Goal: Transaction & Acquisition: Obtain resource

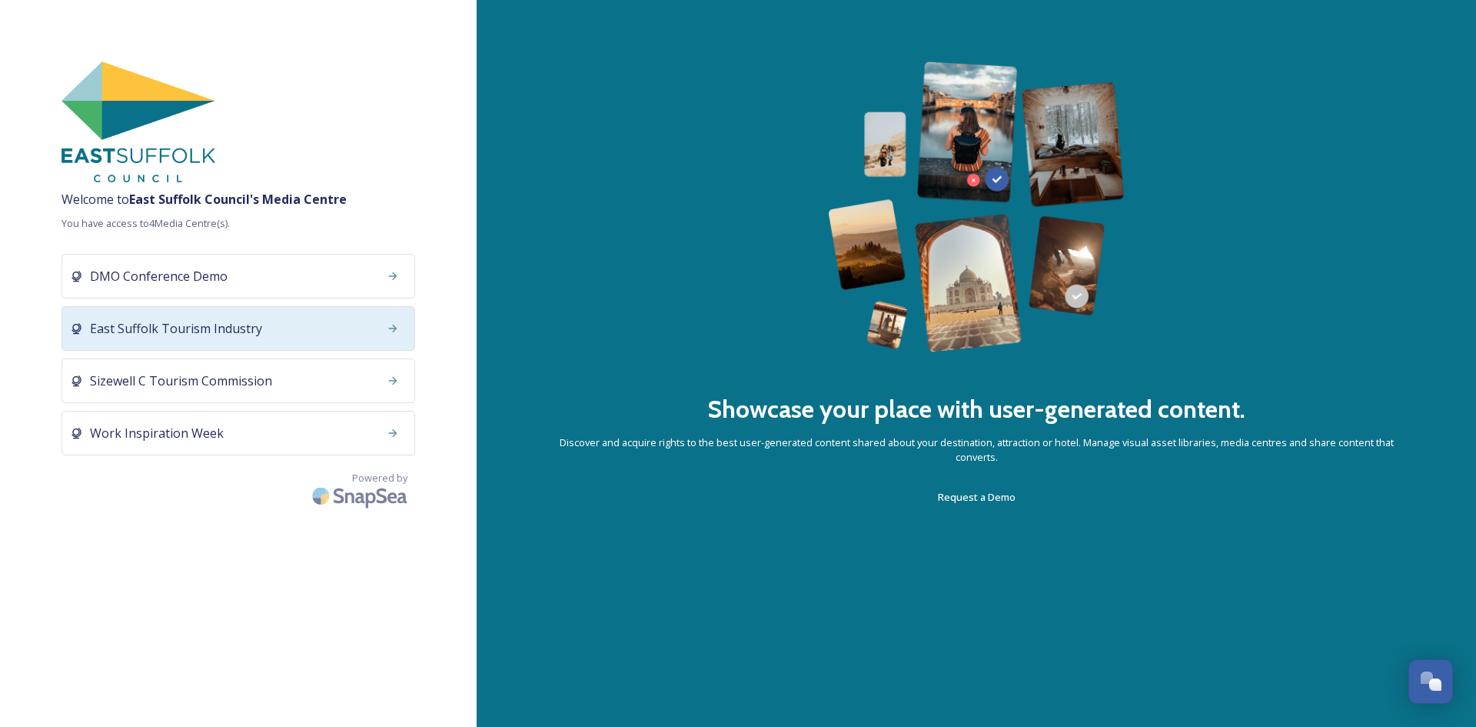
click at [292, 333] on div "East Suffolk Tourism Industry" at bounding box center [239, 328] width 354 height 45
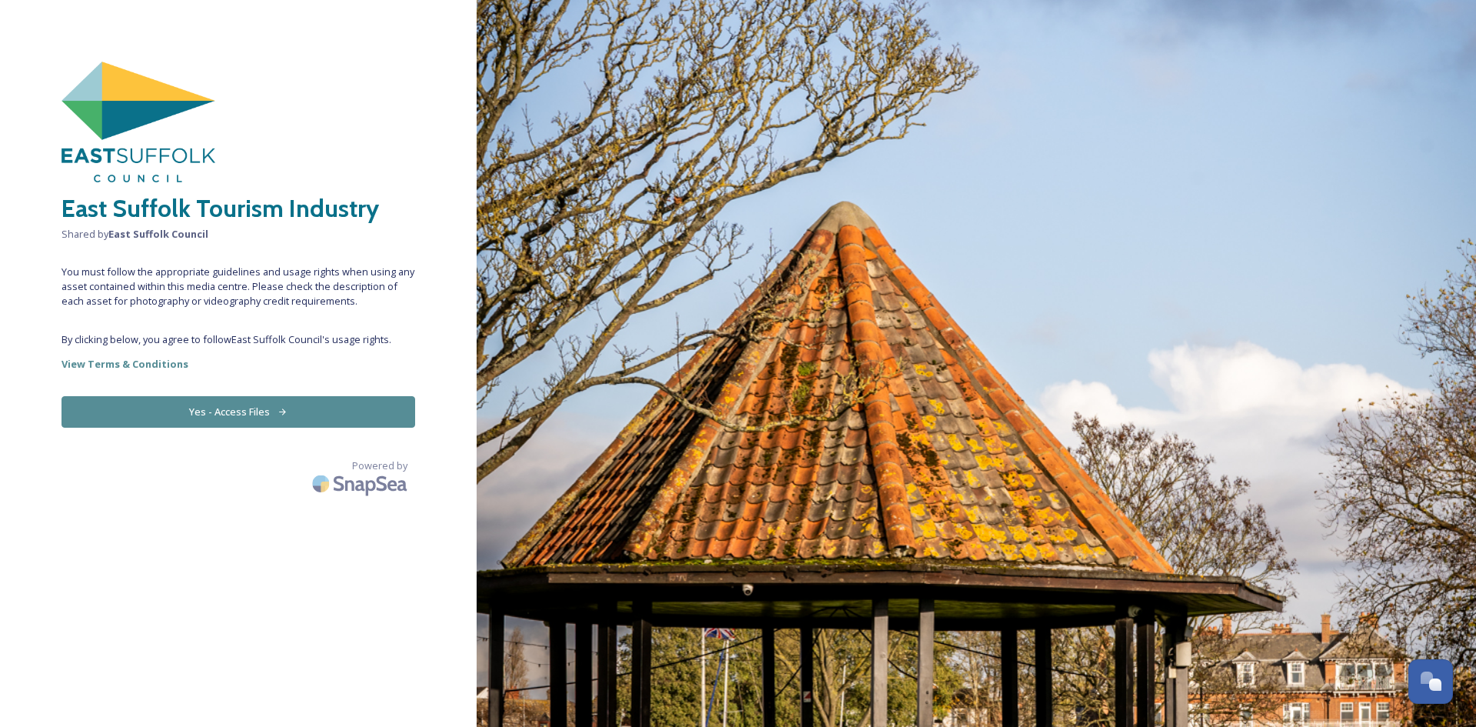
click at [255, 404] on button "Yes - Access Files" at bounding box center [239, 412] width 354 height 32
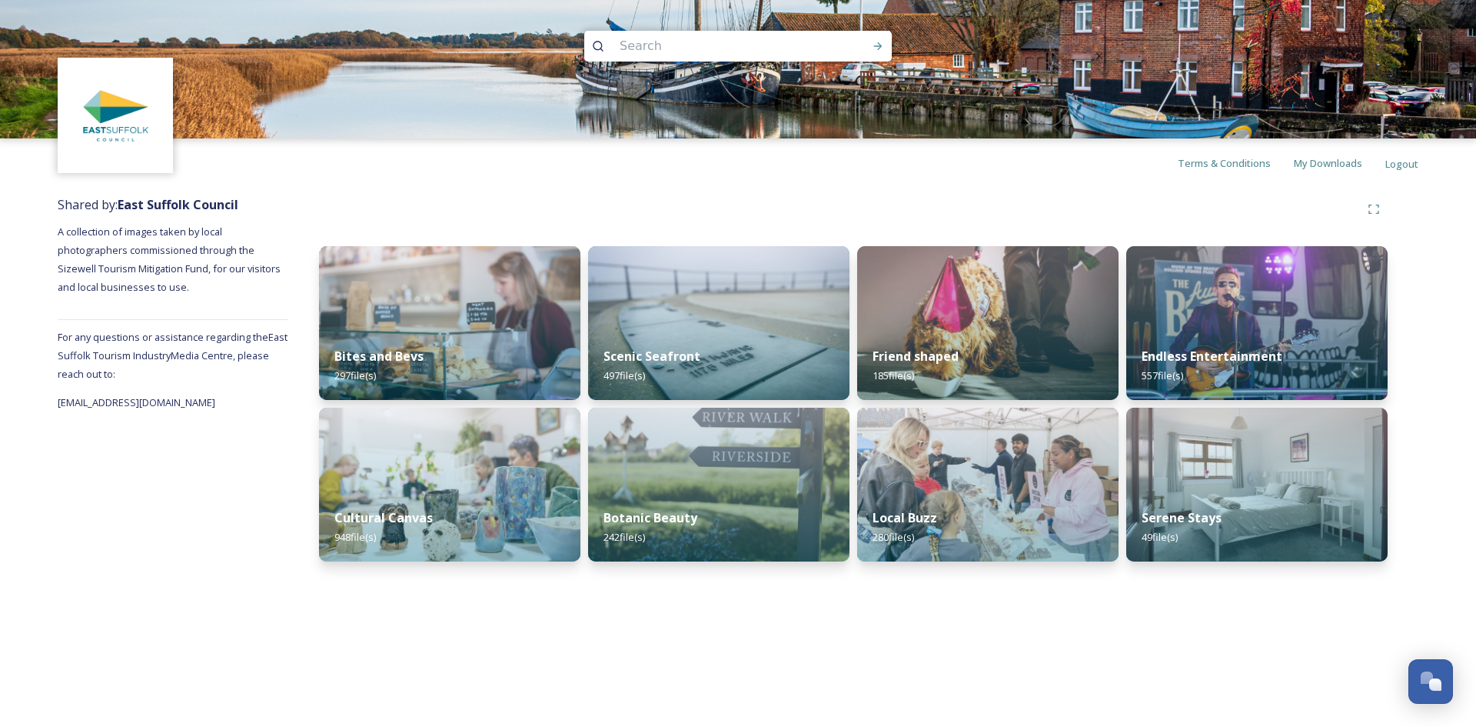
click at [627, 40] on input at bounding box center [717, 46] width 211 height 34
type input "aldeburgh"
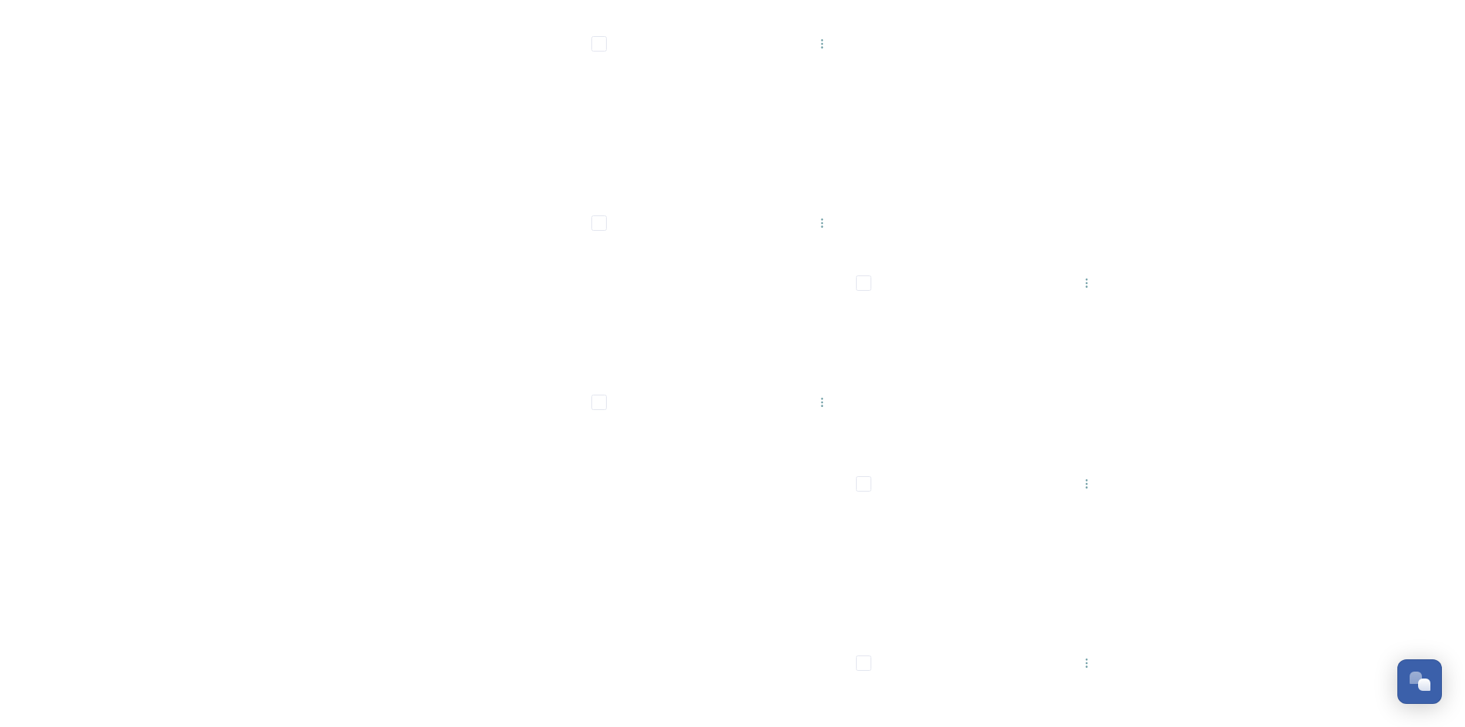
scroll to position [18154, 0]
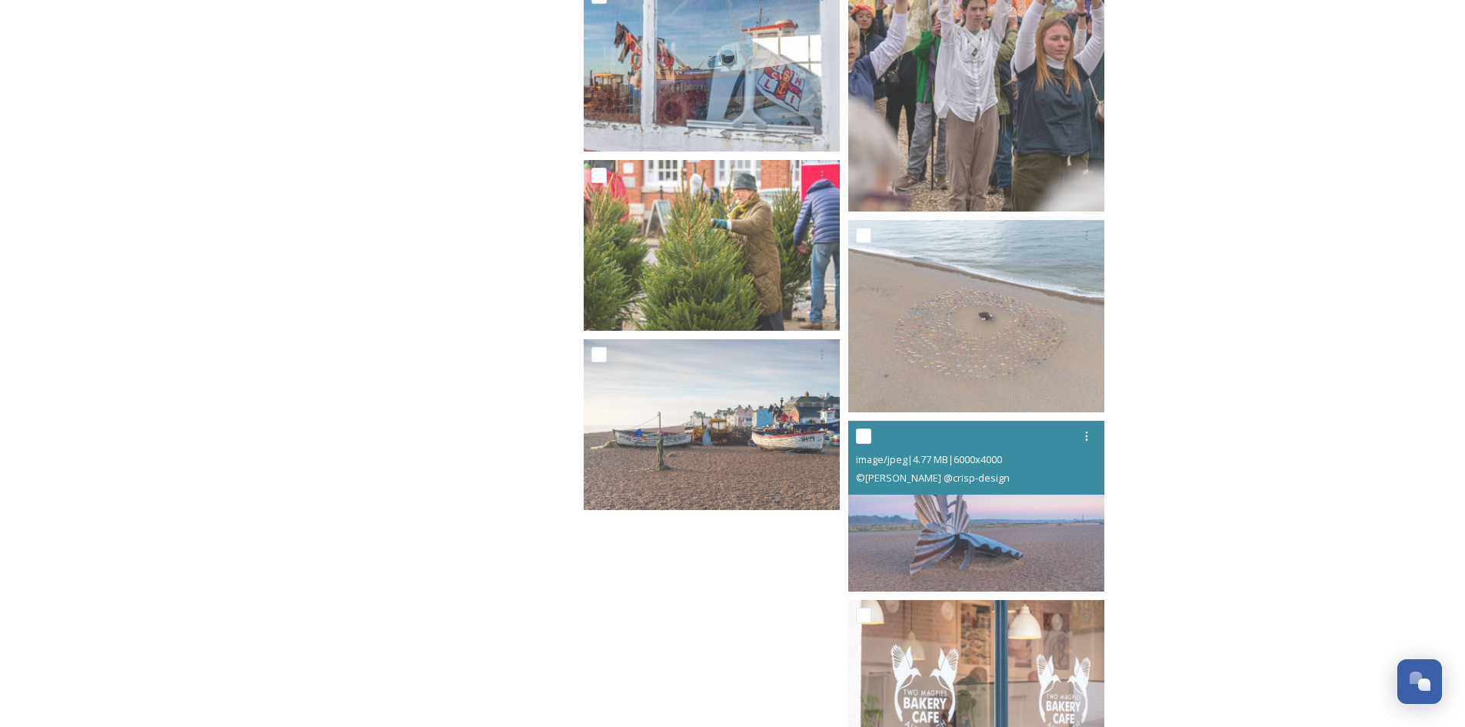
click at [995, 526] on img at bounding box center [976, 506] width 256 height 171
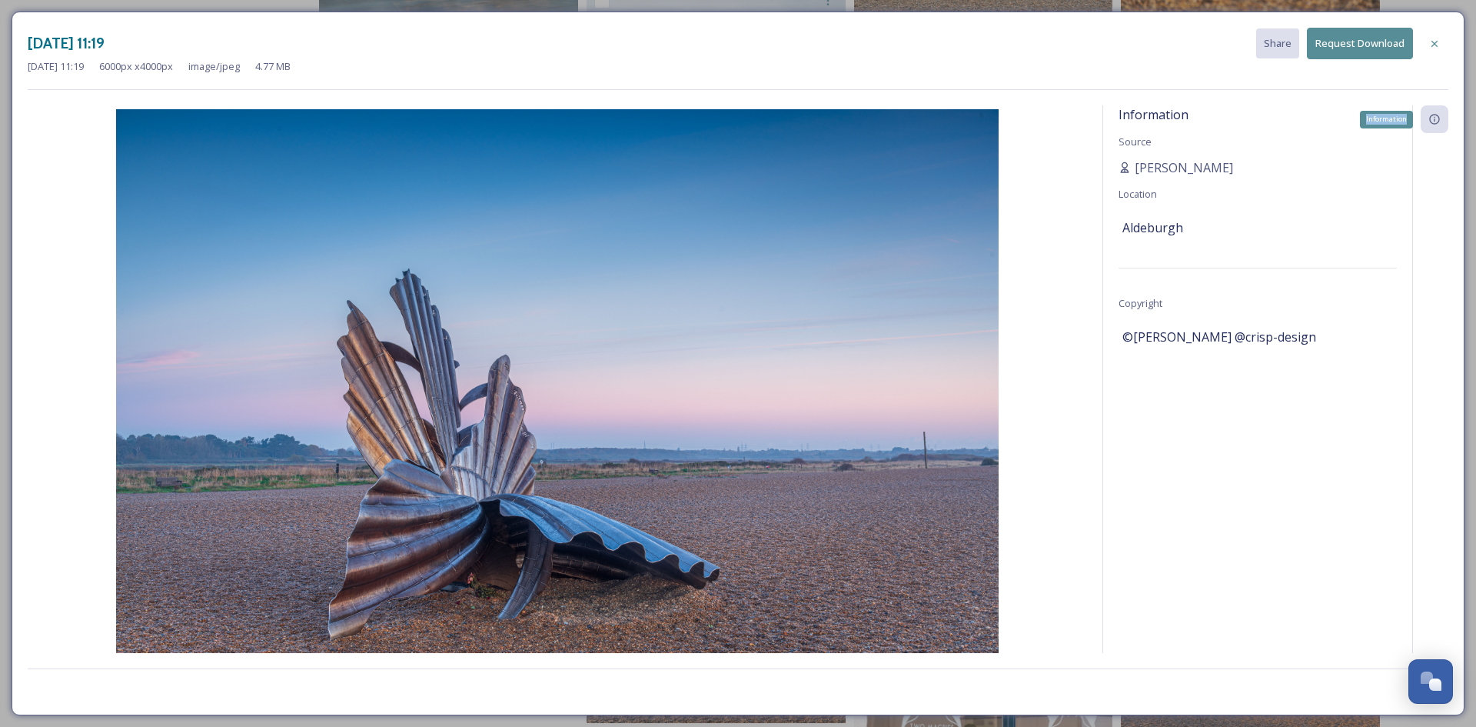
drag, startPoint x: 912, startPoint y: 201, endPoint x: 1439, endPoint y: 122, distance: 532.8
click at [1439, 122] on icon at bounding box center [1435, 120] width 10 height 10
drag, startPoint x: 597, startPoint y: 261, endPoint x: 1435, endPoint y: 45, distance: 865.6
click at [1435, 45] on icon at bounding box center [1435, 44] width 12 height 12
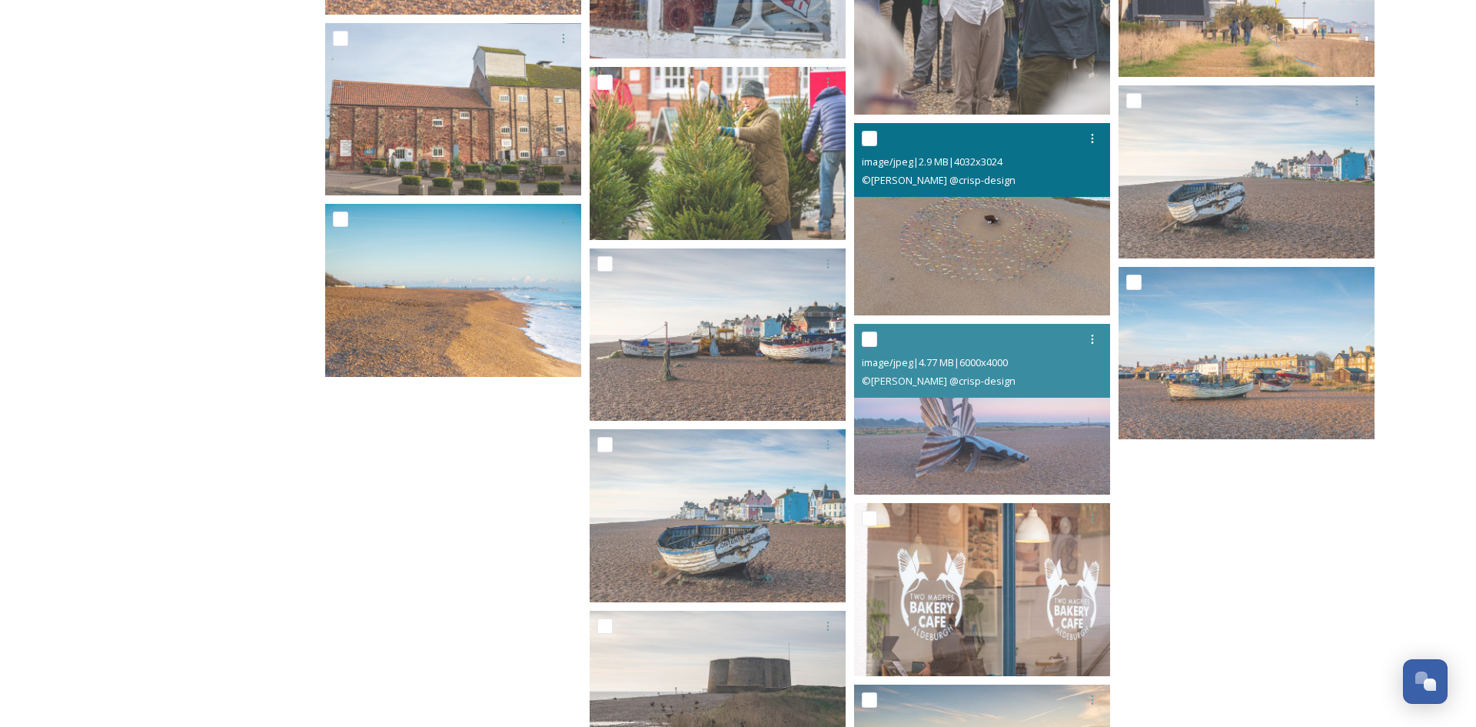
scroll to position [18462, 0]
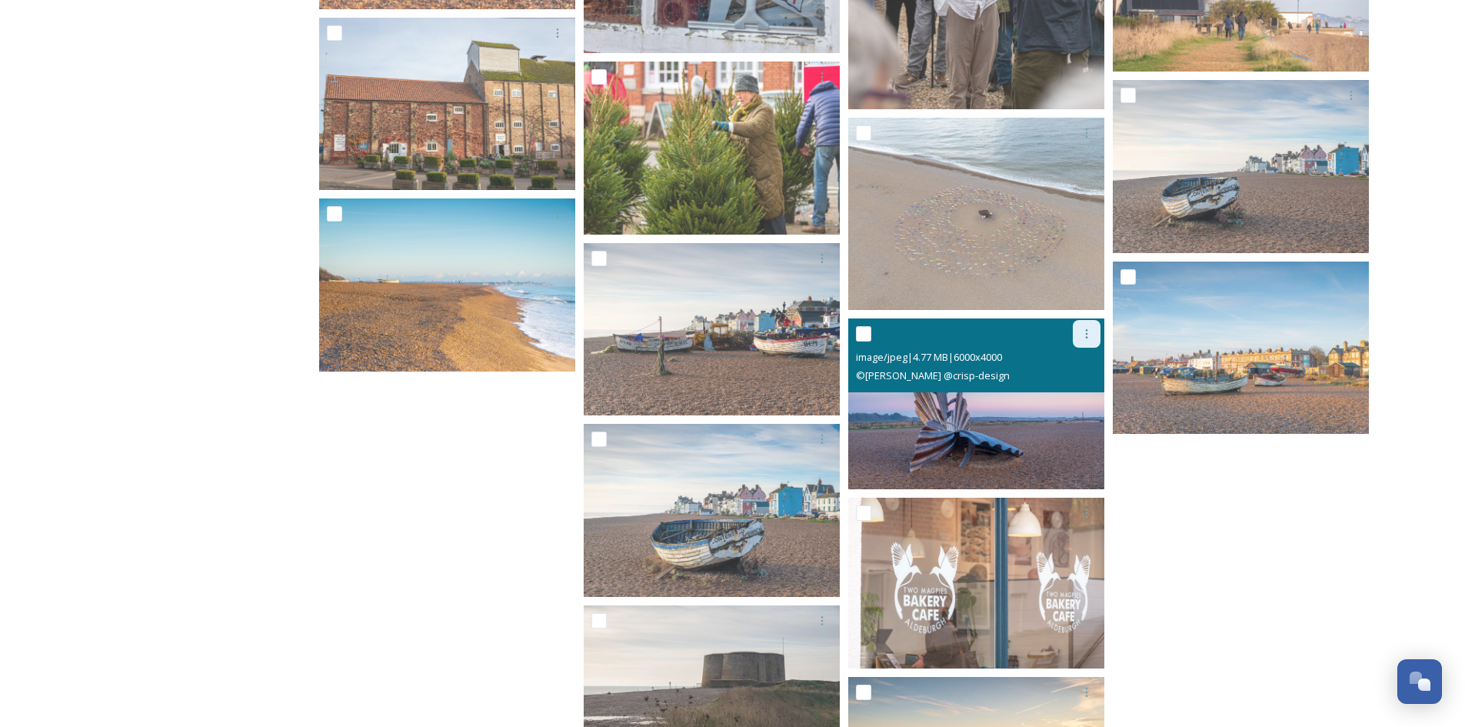
click at [1083, 337] on icon at bounding box center [1086, 334] width 12 height 12
click at [866, 333] on input "checkbox" at bounding box center [863, 333] width 15 height 15
checkbox input "true"
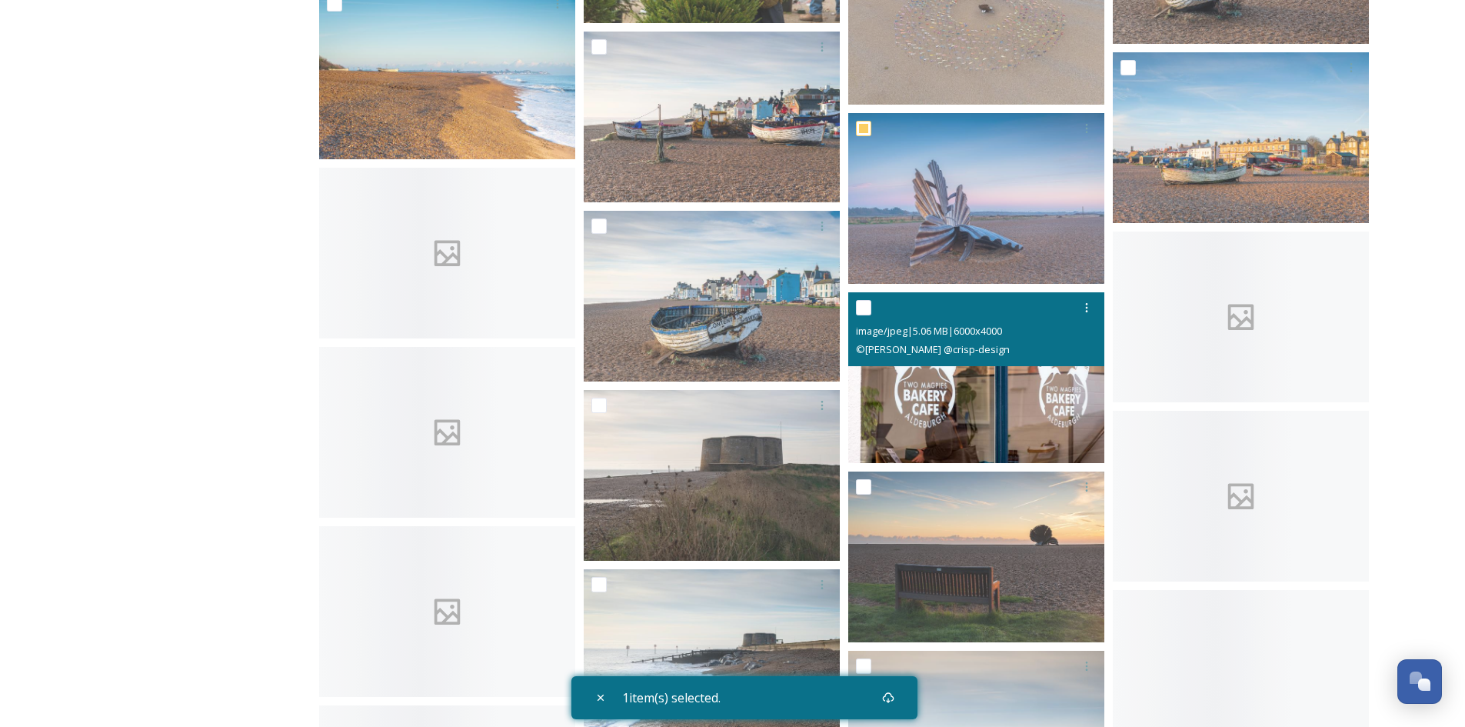
click at [864, 305] on input "checkbox" at bounding box center [863, 307] width 15 height 15
checkbox input "true"
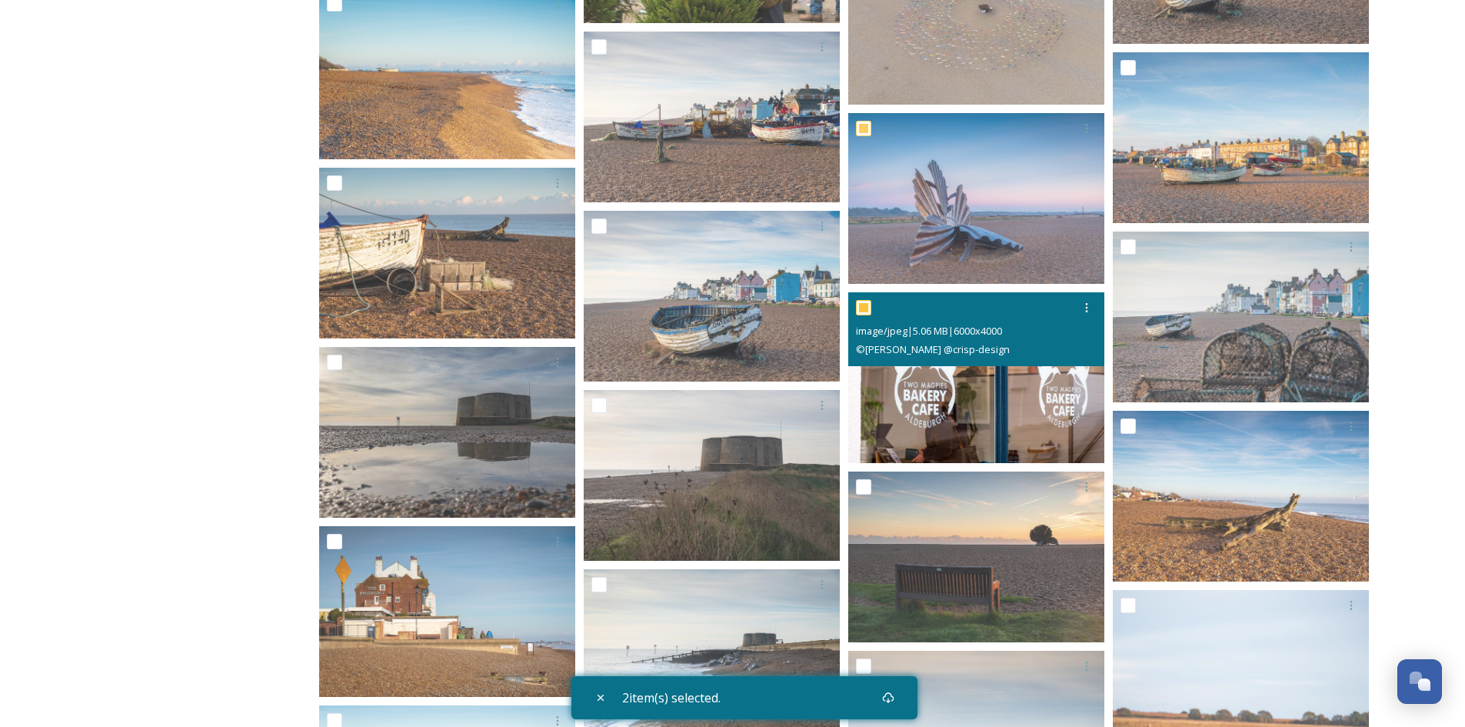
click at [971, 400] on img at bounding box center [976, 377] width 256 height 171
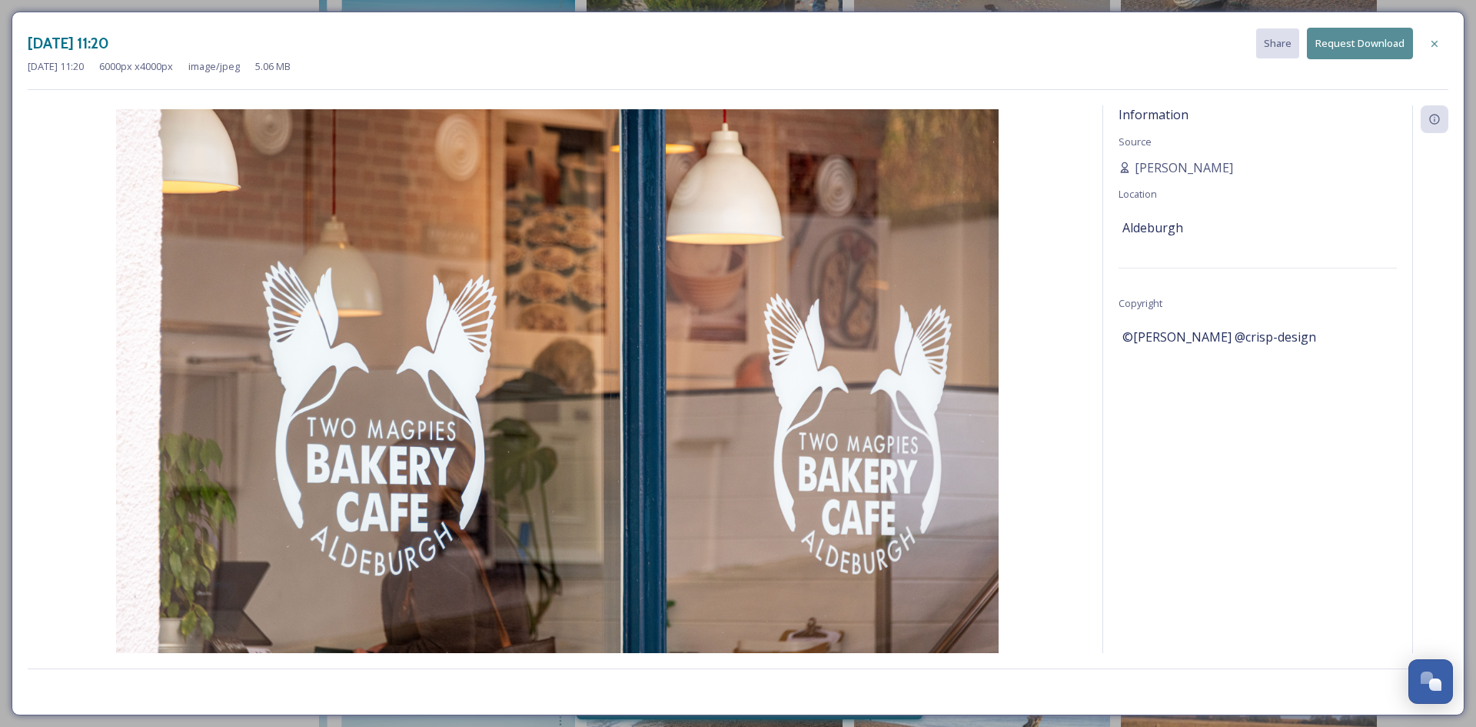
click at [1336, 48] on button "Request Download" at bounding box center [1360, 44] width 106 height 32
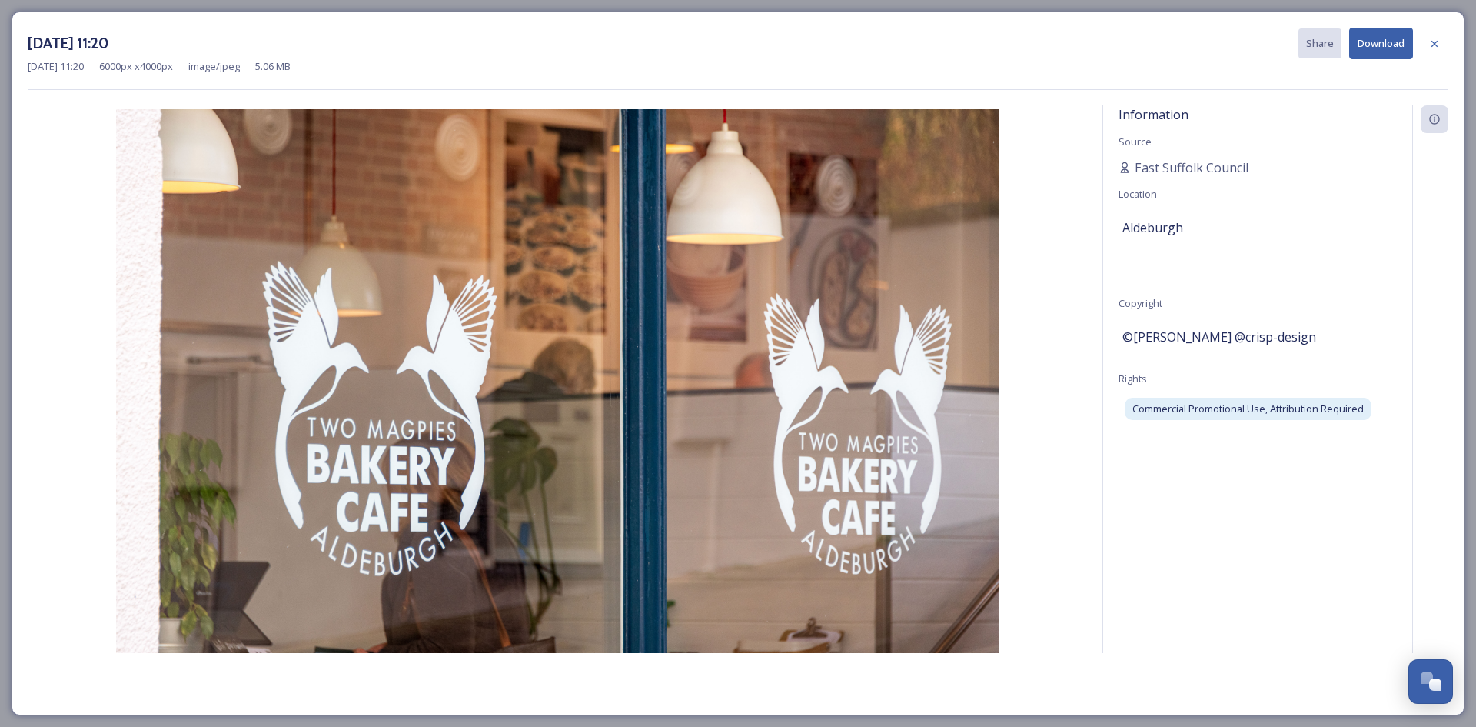
click at [742, 341] on img at bounding box center [558, 403] width 1060 height 588
click at [1225, 410] on span "Commercial Promotional Use, Attribution Required" at bounding box center [1248, 408] width 231 height 15
click at [1440, 49] on icon at bounding box center [1435, 44] width 12 height 12
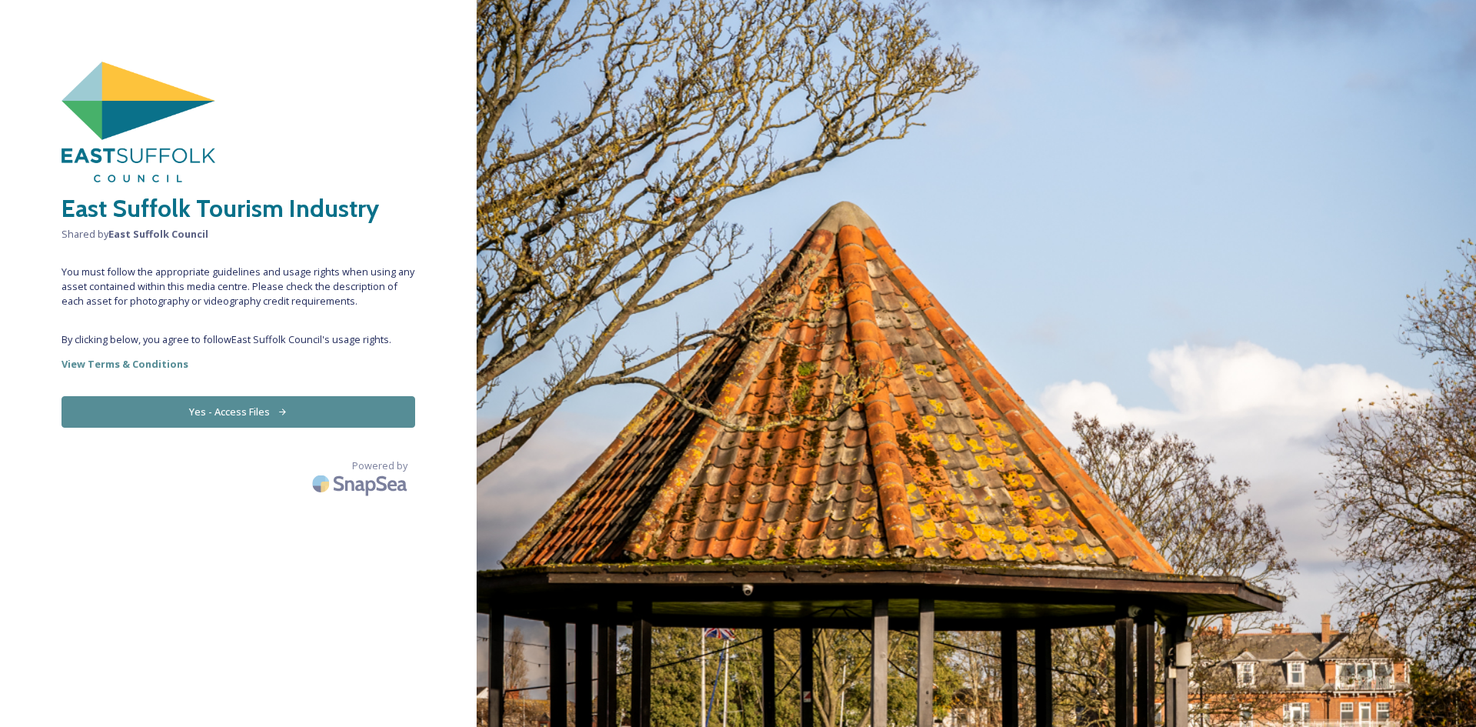
click at [248, 416] on button "Yes - Access Files" at bounding box center [239, 412] width 354 height 32
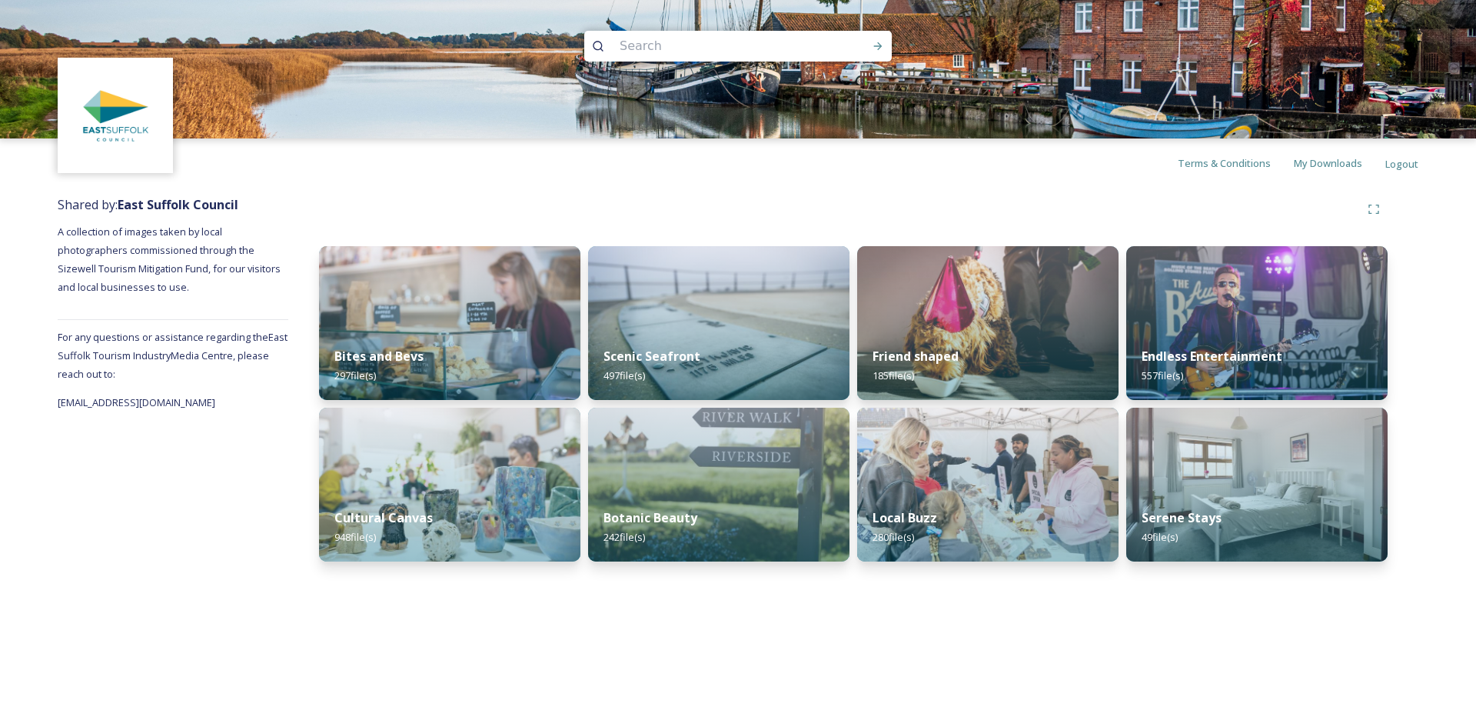
click at [655, 49] on input at bounding box center [717, 46] width 211 height 34
type input "[GEOGRAPHIC_DATA]"
click at [880, 48] on icon at bounding box center [878, 46] width 8 height 8
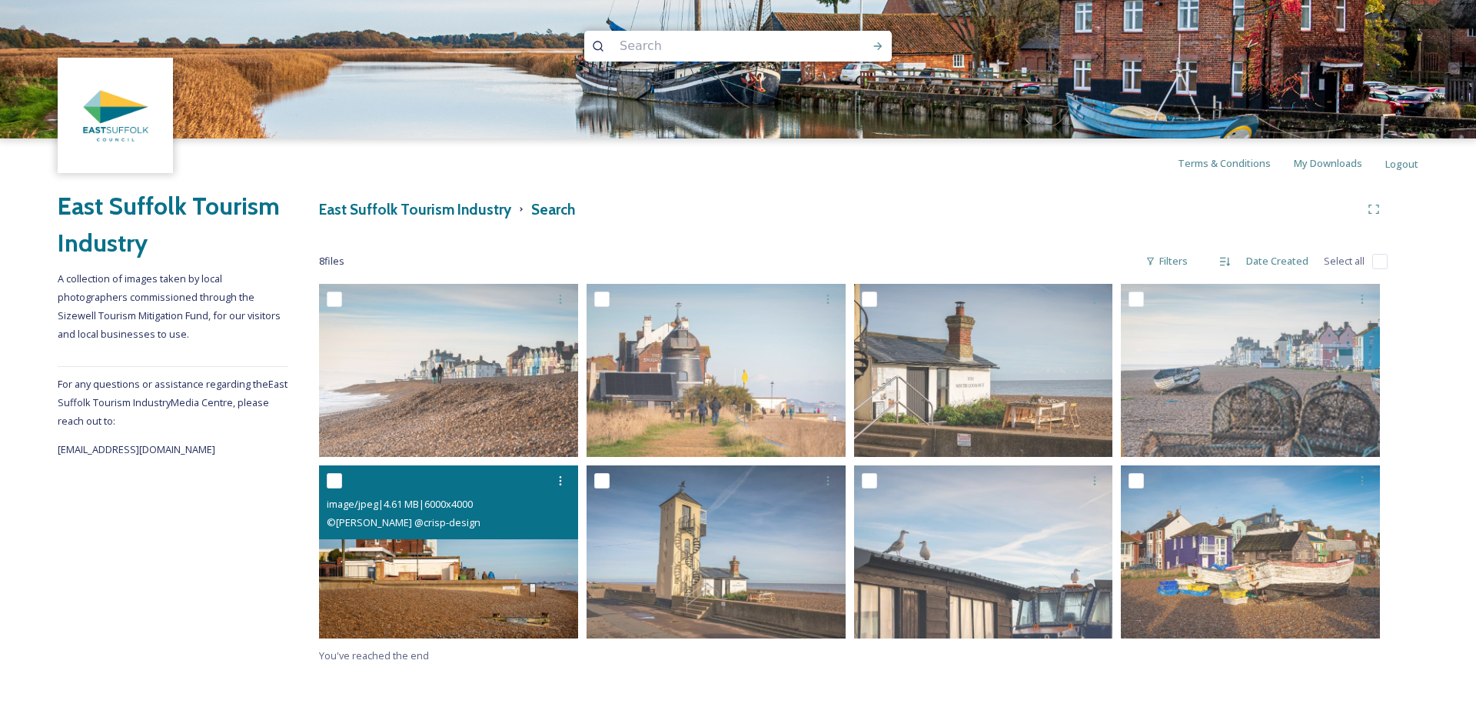
click at [472, 574] on img at bounding box center [448, 551] width 259 height 173
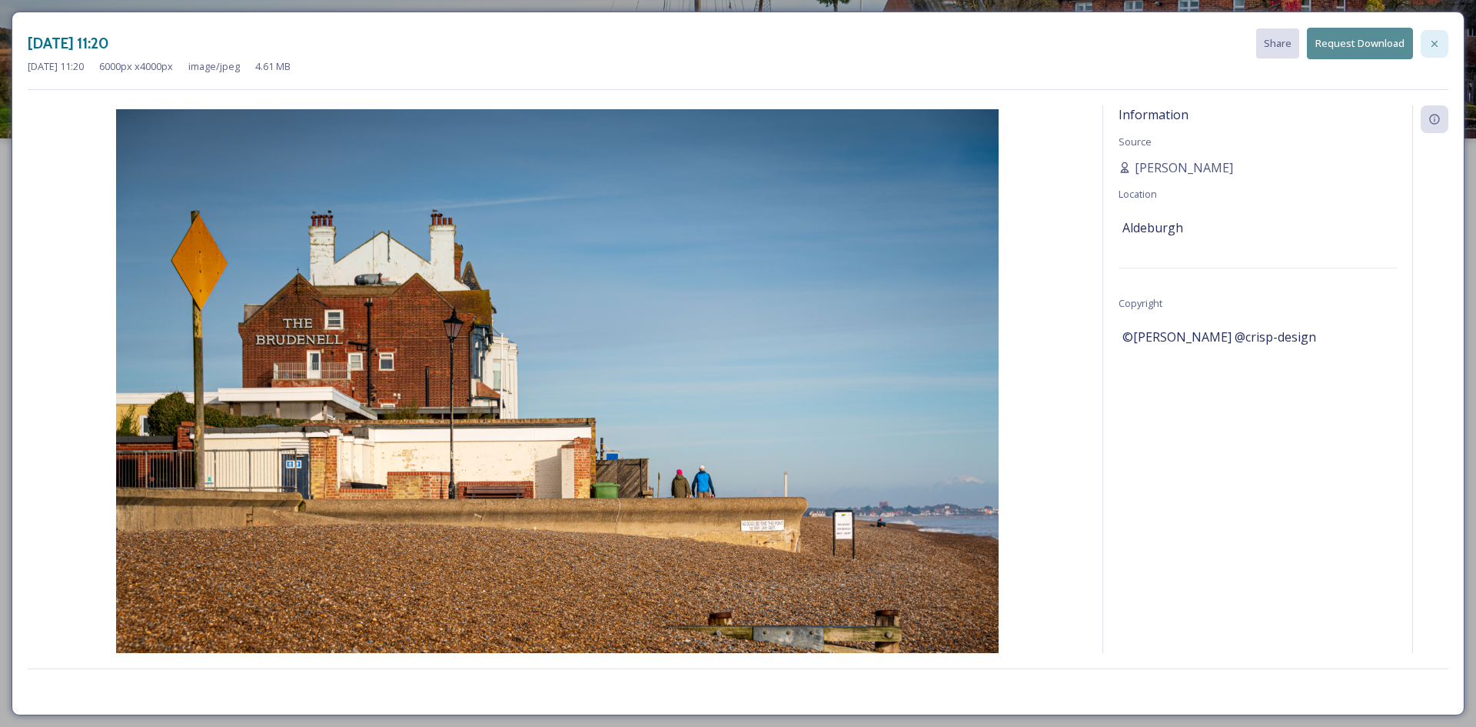
click at [1439, 43] on icon at bounding box center [1435, 44] width 12 height 12
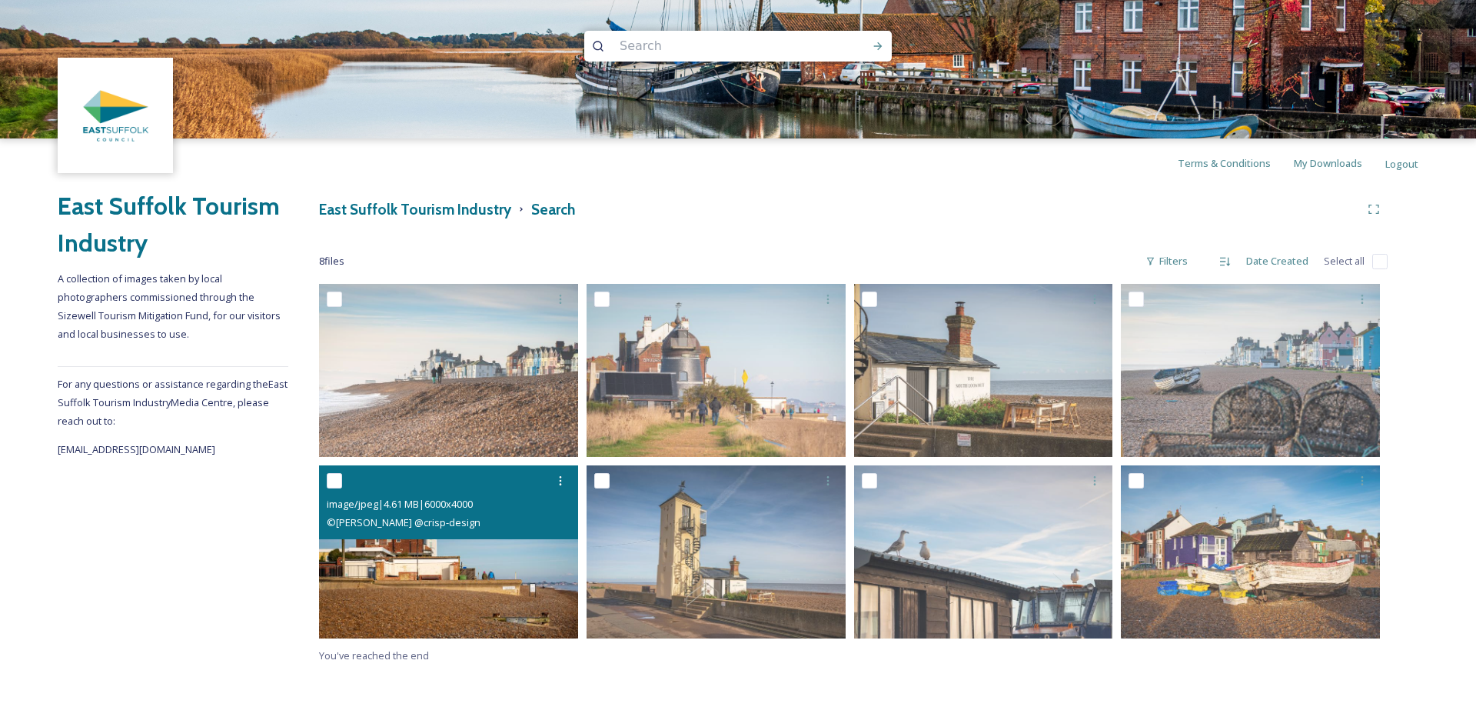
click at [334, 484] on input "checkbox" at bounding box center [334, 480] width 15 height 15
checkbox input "true"
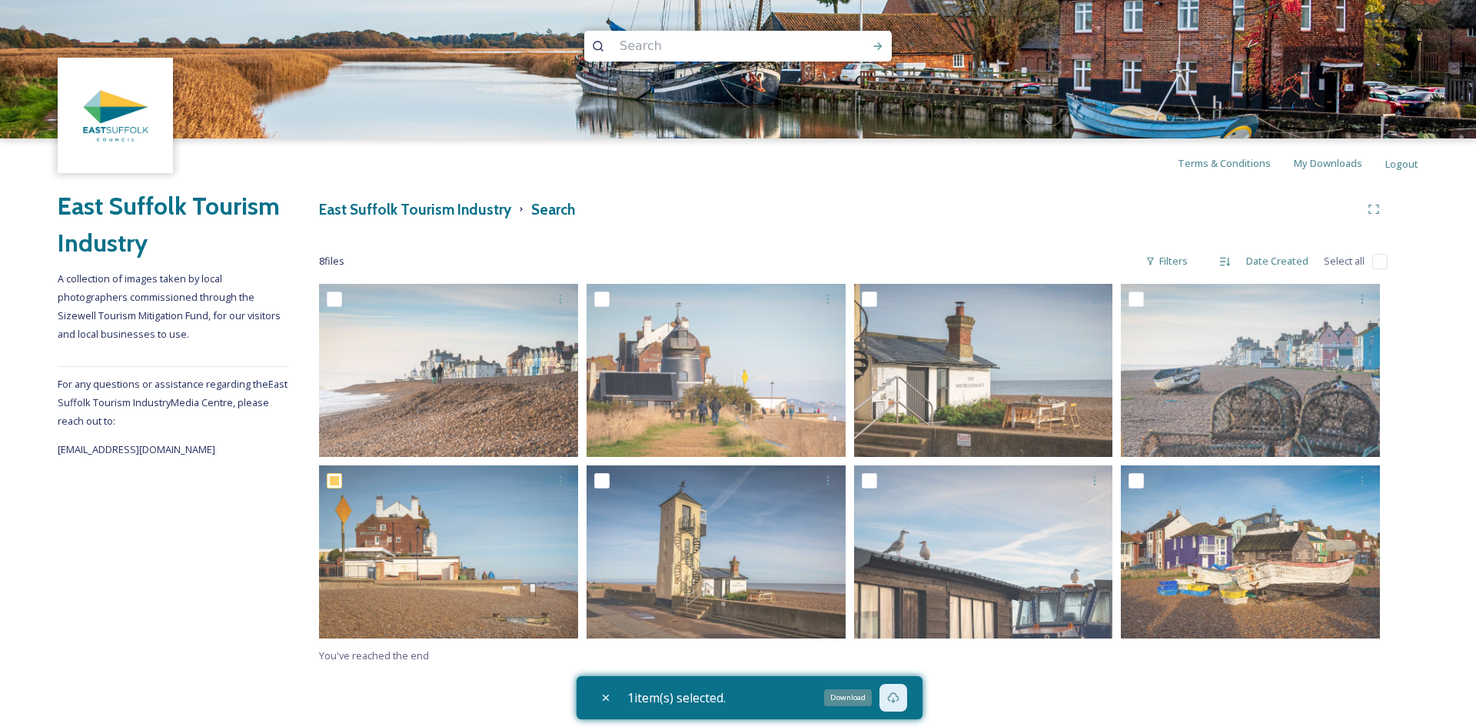
click at [900, 696] on icon at bounding box center [893, 697] width 12 height 12
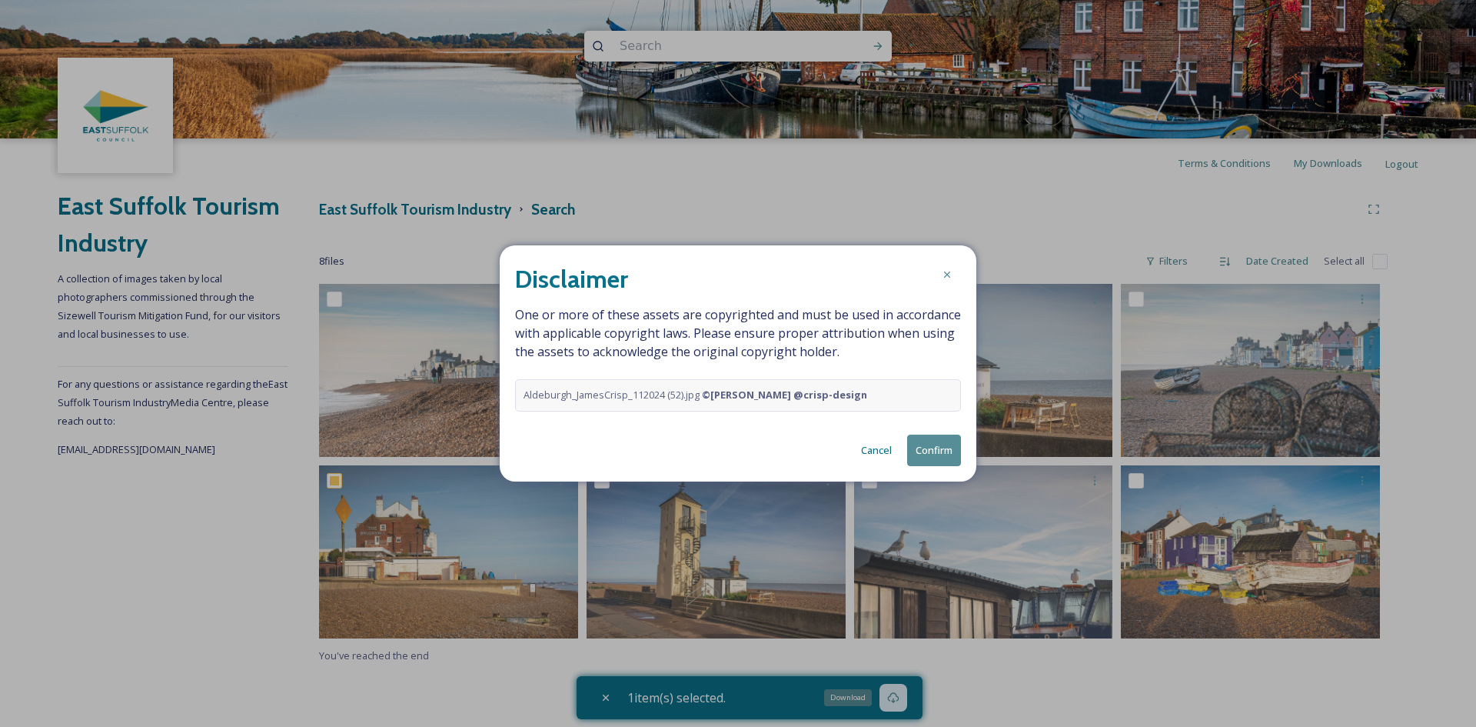
click at [924, 449] on button "Confirm" at bounding box center [934, 450] width 54 height 32
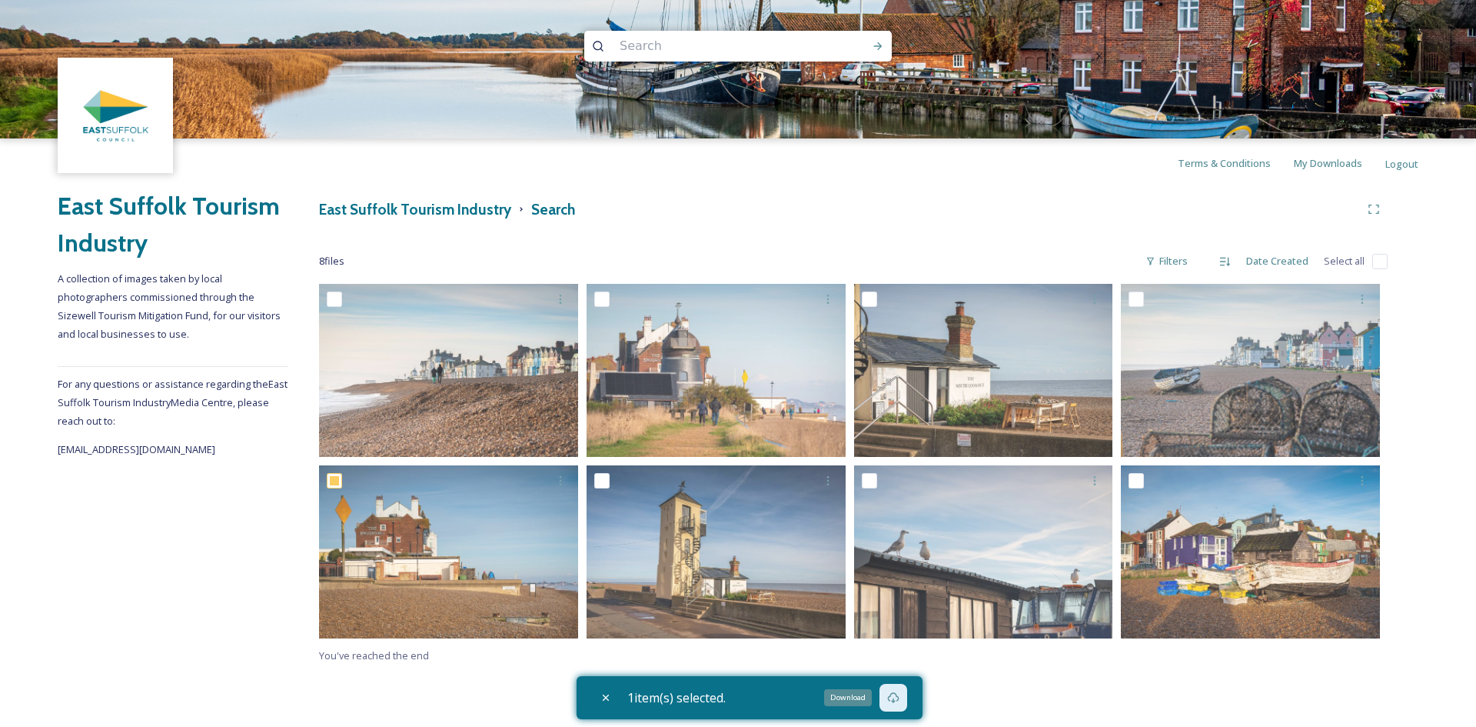
click at [866, 697] on div "Download" at bounding box center [848, 697] width 48 height 17
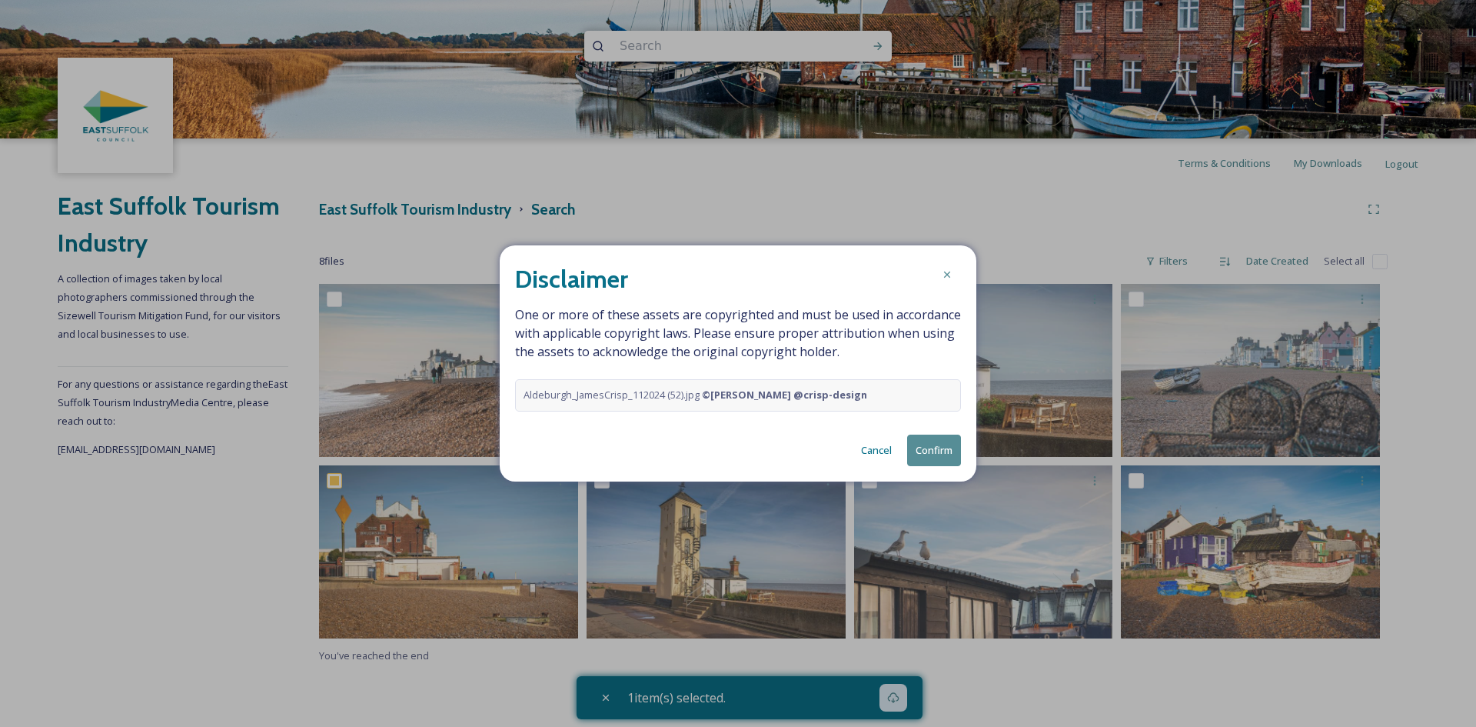
click at [947, 460] on button "Confirm" at bounding box center [934, 450] width 54 height 32
